Goal: Find specific page/section: Find specific page/section

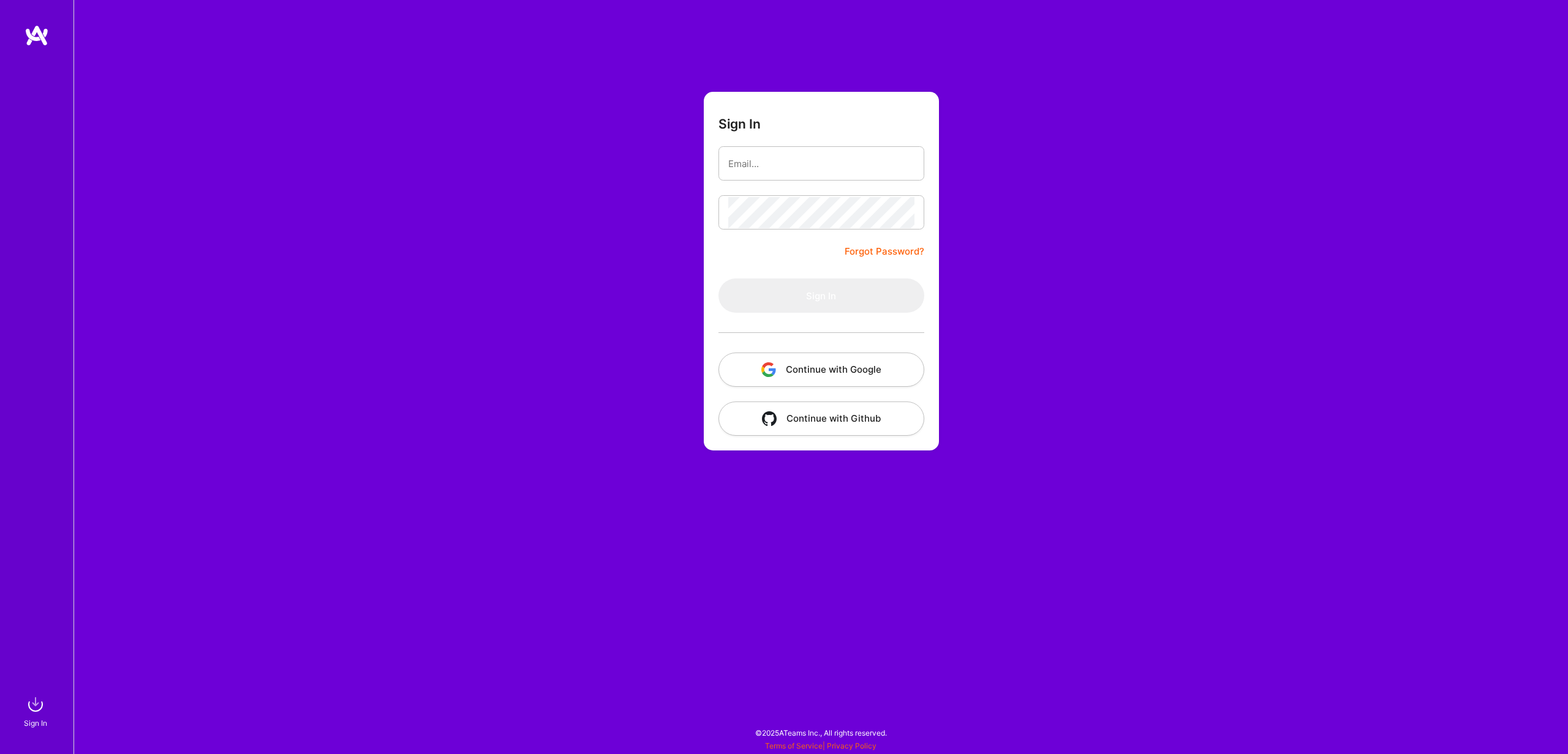
click at [813, 371] on button "Continue with Google" at bounding box center [821, 370] width 206 height 35
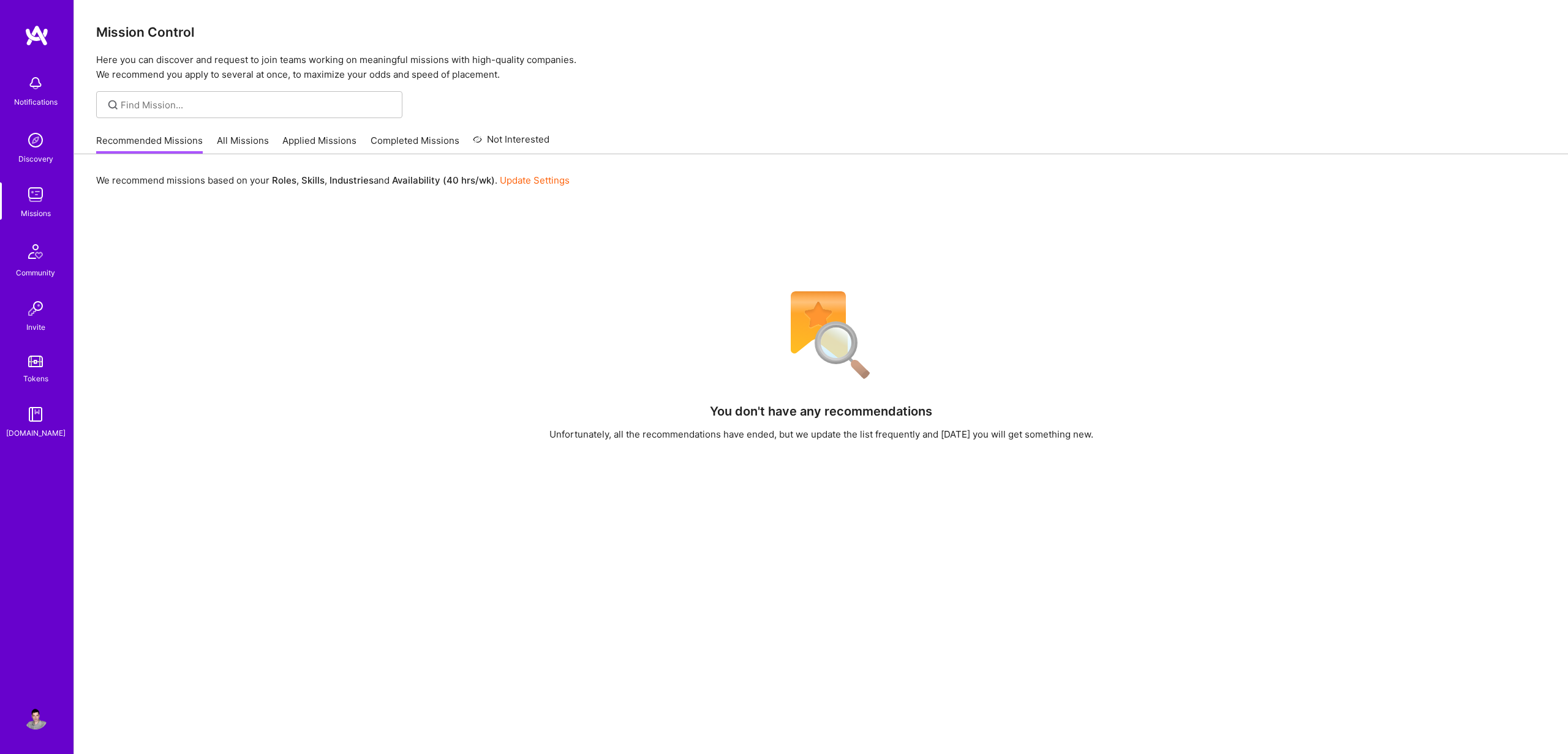
click at [315, 139] on link "Applied Missions" at bounding box center [319, 144] width 74 height 21
